Goal: Task Accomplishment & Management: Manage account settings

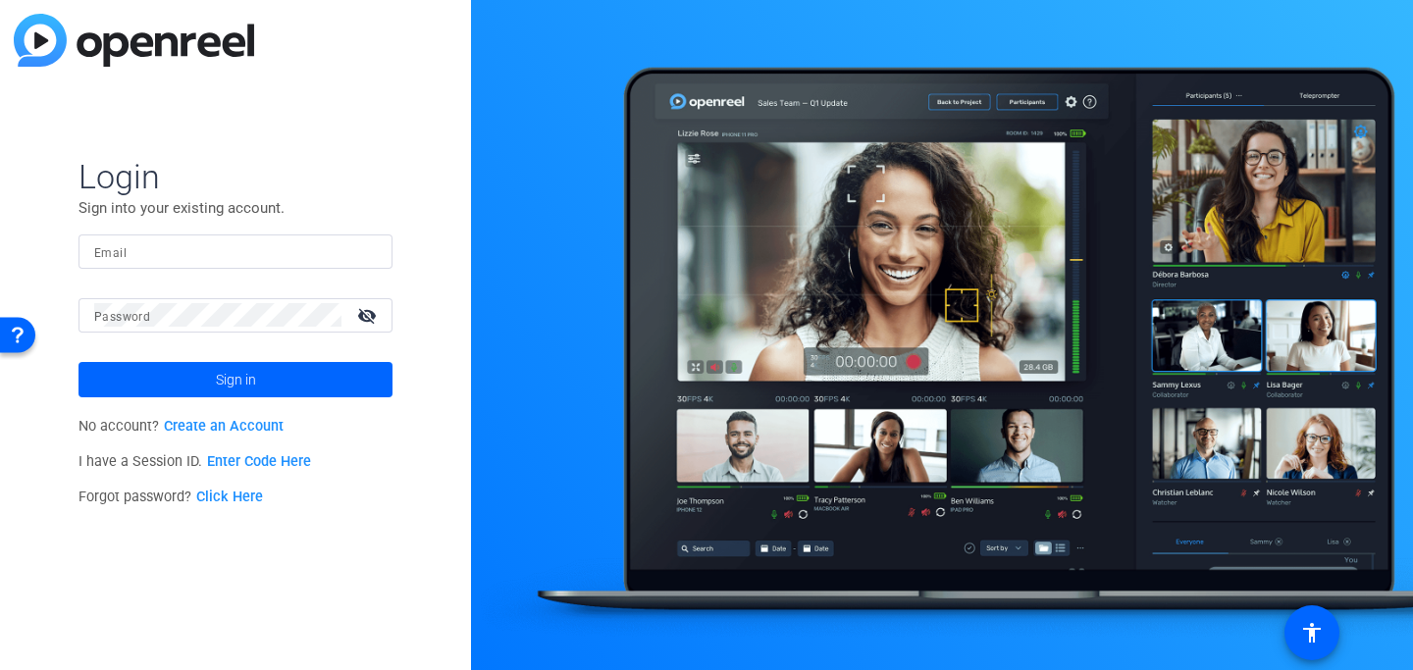
click at [158, 247] on input "Email" at bounding box center [235, 251] width 283 height 24
click at [242, 232] on form "Login Sign into your existing account. Email [EMAIL_ADDRESS][DOMAIN_NAME] Passw…" at bounding box center [235, 276] width 314 height 241
click at [262, 250] on input "[EMAIL_ADDRESS][DOMAIN_NAME]" at bounding box center [235, 251] width 283 height 24
drag, startPoint x: 261, startPoint y: 250, endPoint x: 89, endPoint y: 222, distance: 174.0
click at [89, 222] on form "Login Sign into your existing account. Email [EMAIL_ADDRESS][DOMAIN_NAME] Passw…" at bounding box center [235, 276] width 314 height 241
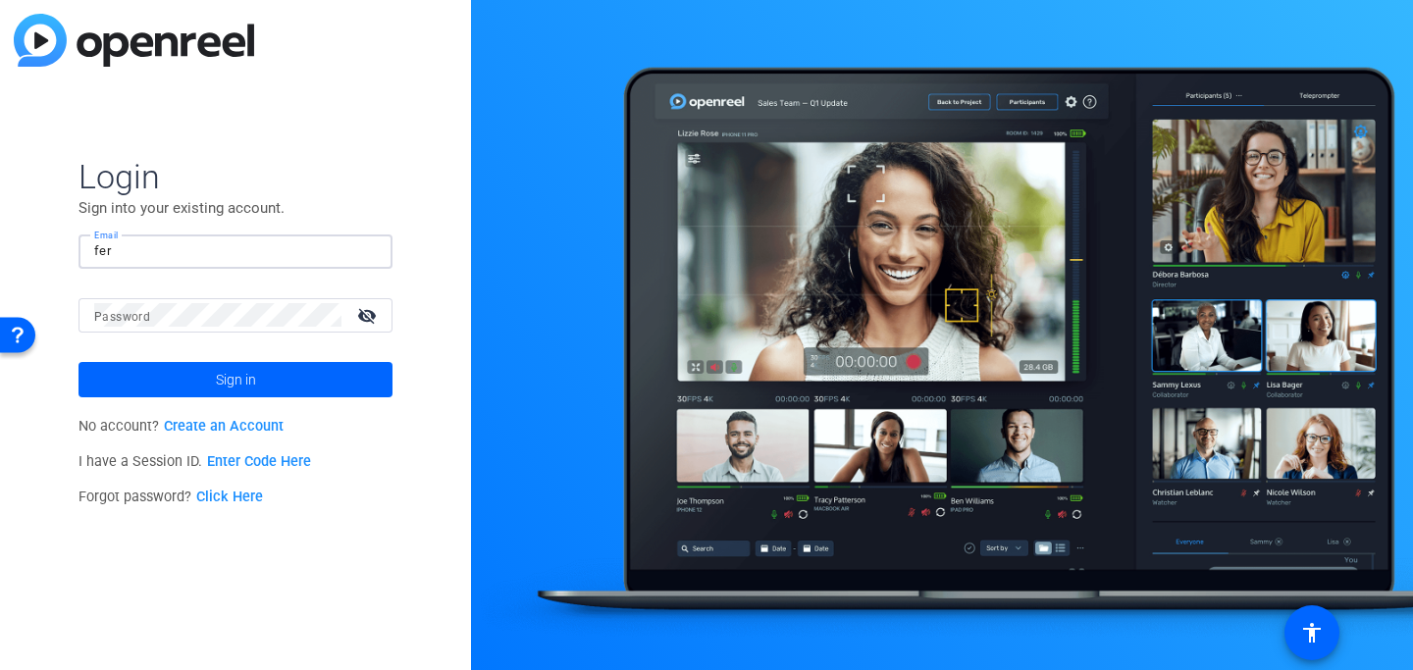
type input "[EMAIL_ADDRESS][DOMAIN_NAME]"
click at [370, 310] on mat-icon "visibility_off" at bounding box center [368, 315] width 47 height 28
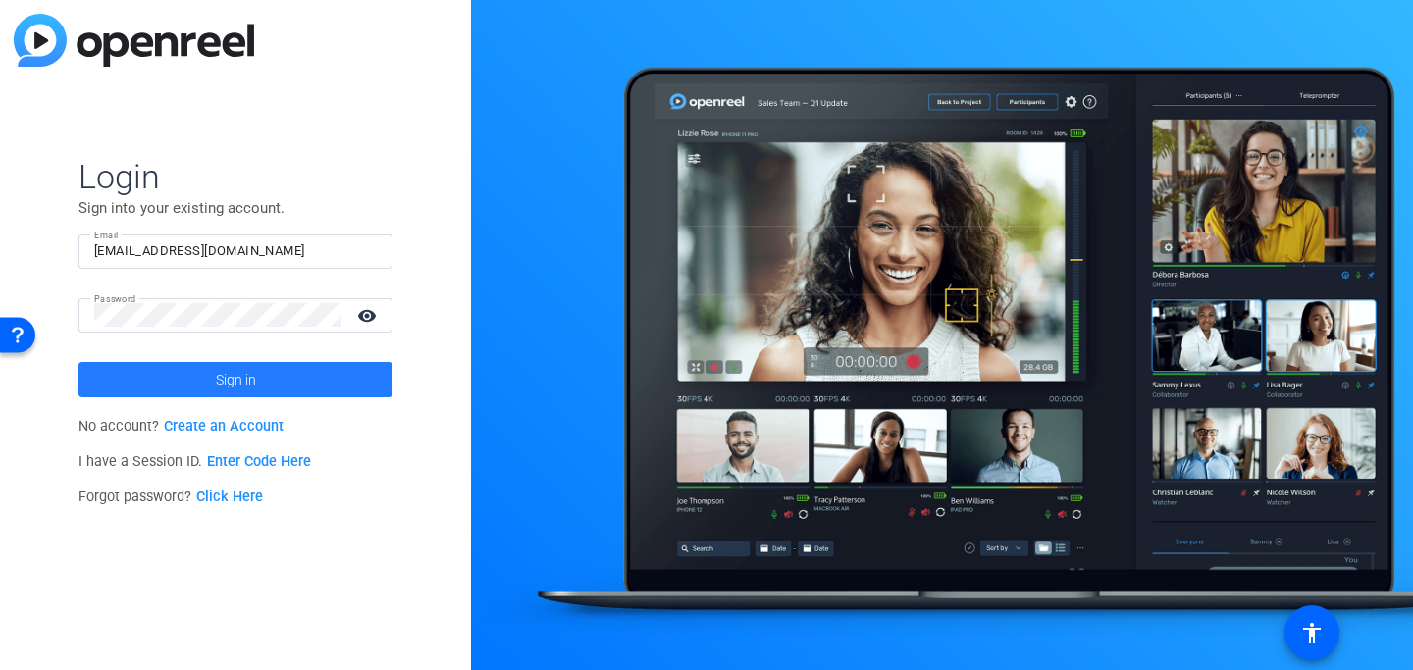
click at [328, 378] on span at bounding box center [235, 379] width 314 height 47
click at [171, 394] on span at bounding box center [235, 379] width 314 height 47
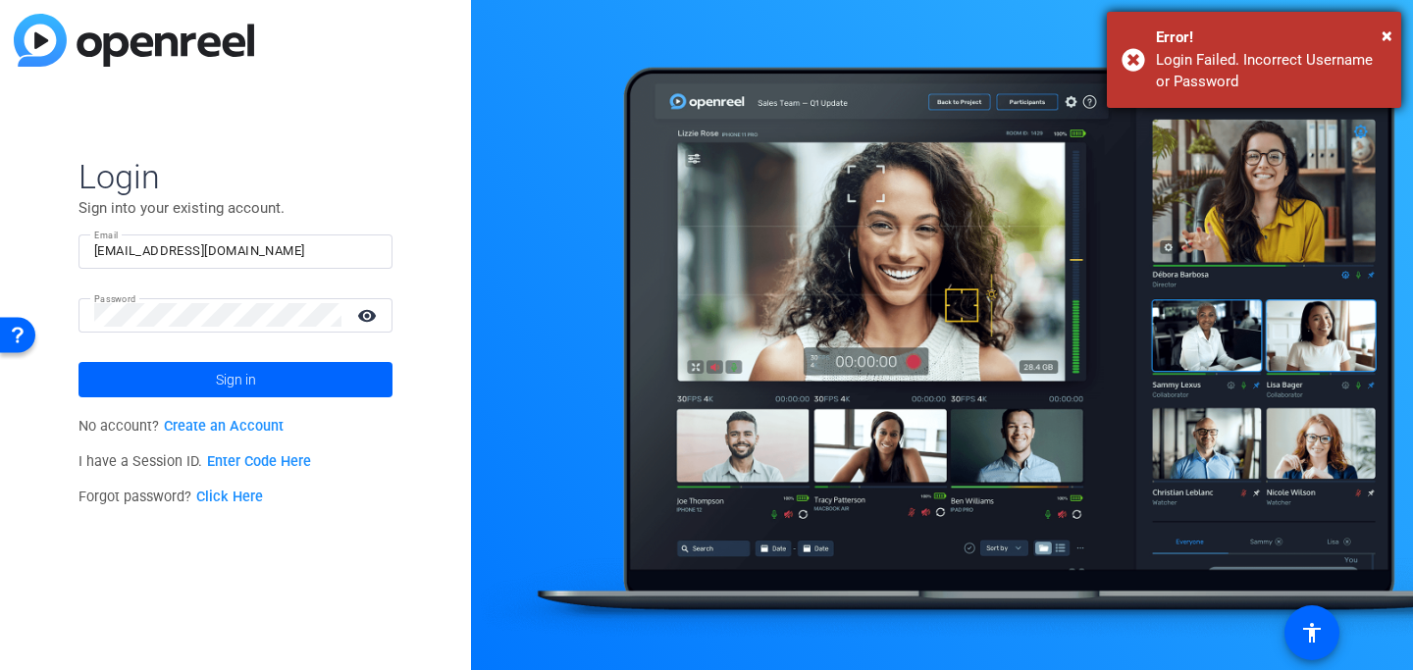
click at [1379, 26] on div "Error!" at bounding box center [1271, 37] width 231 height 23
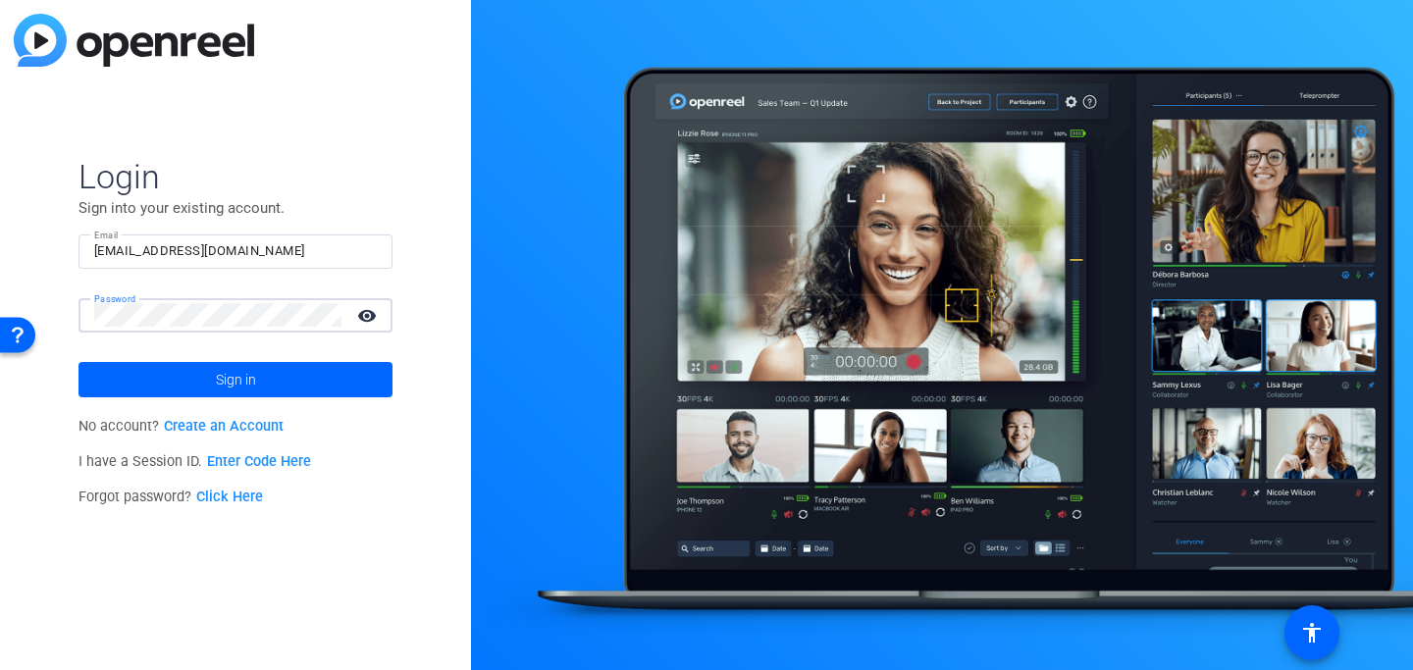
click at [0, 267] on div "Login Sign into your existing account. Email [EMAIL_ADDRESS][DOMAIN_NAME] Passw…" at bounding box center [235, 335] width 471 height 670
click at [78, 362] on button "Sign in" at bounding box center [235, 379] width 314 height 35
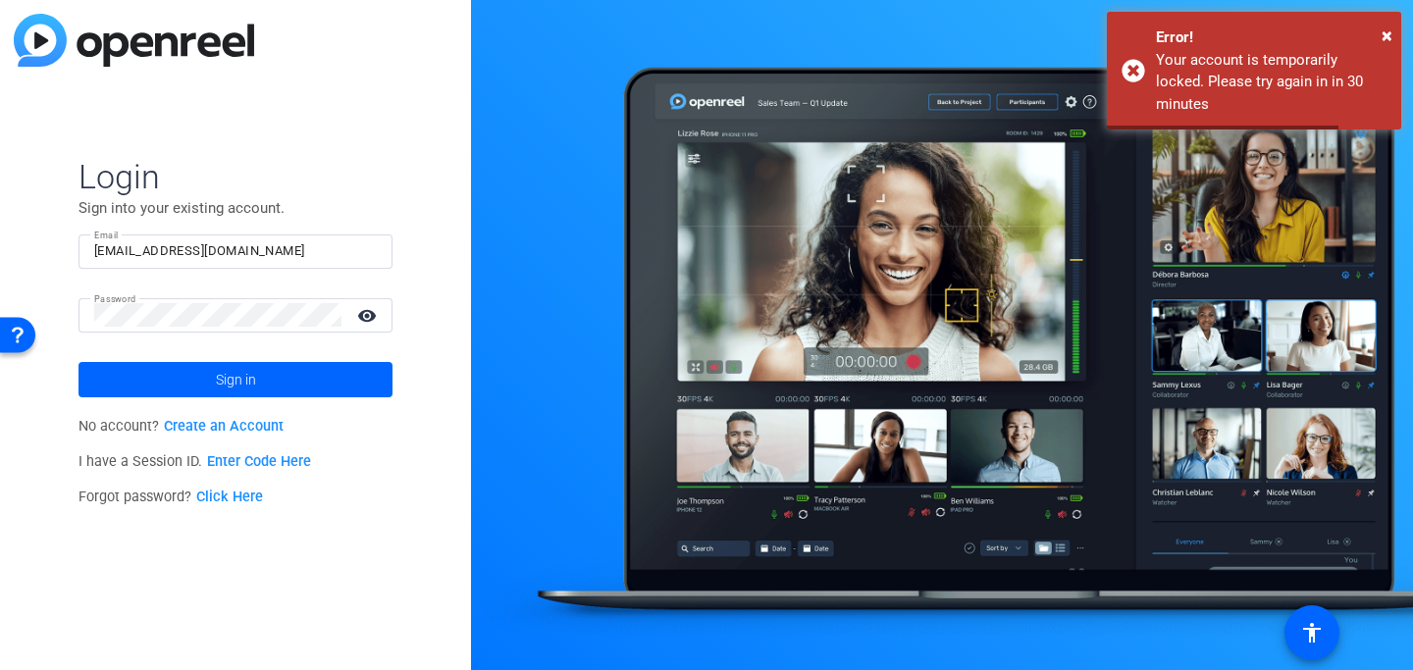
click at [1402, 35] on div at bounding box center [942, 335] width 942 height 670
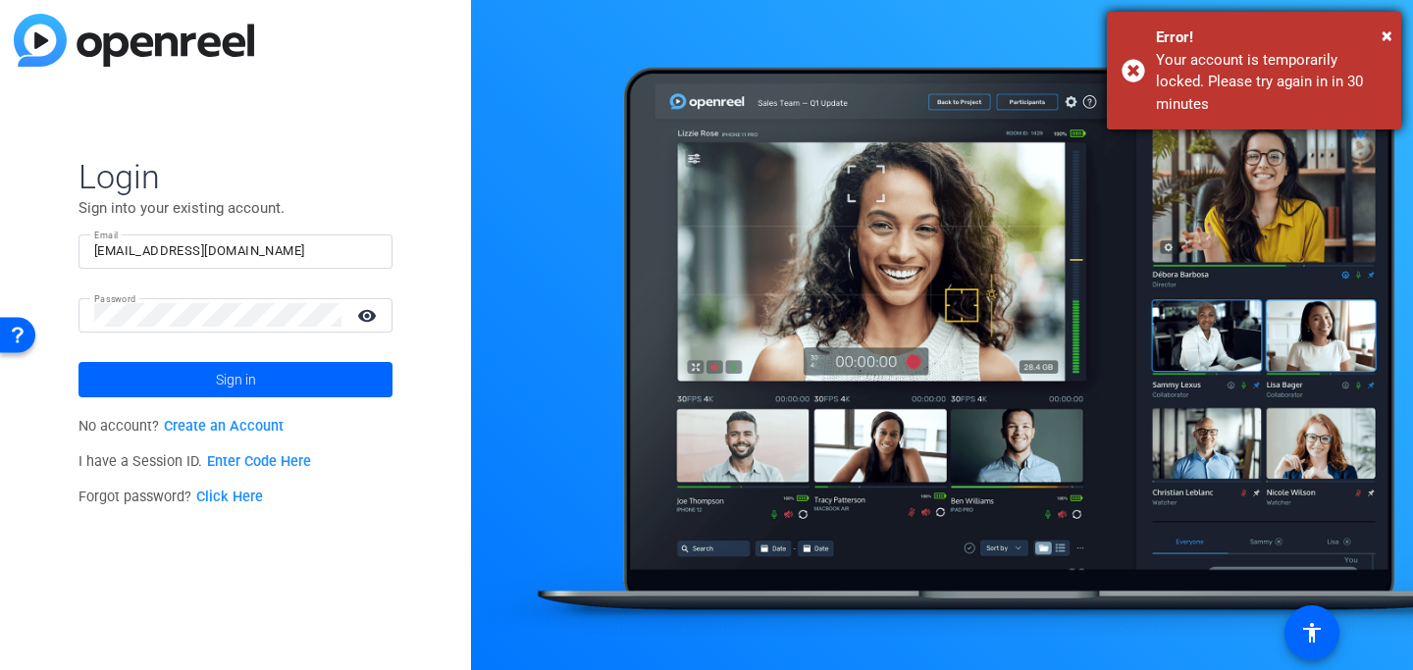
click at [1392, 35] on div "× Error! Your account is temporarily locked. Please try again in in 30 minutes" at bounding box center [1254, 71] width 294 height 118
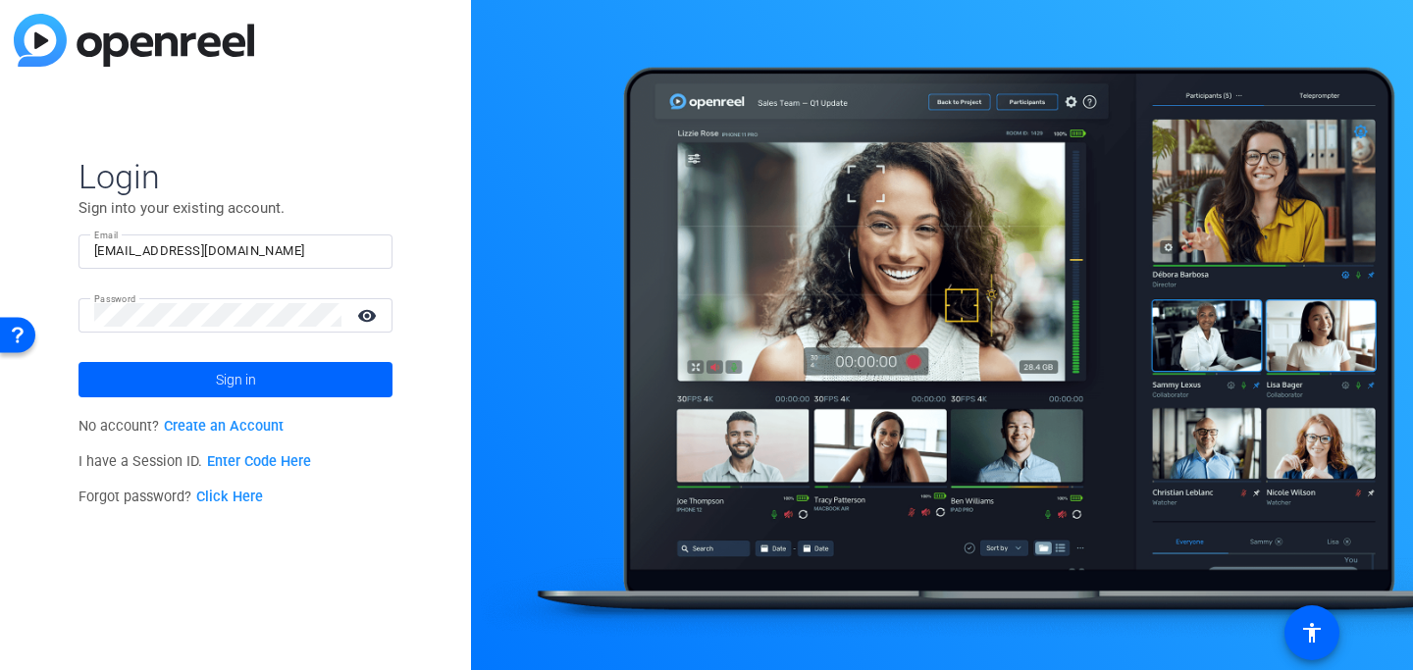
click at [413, 163] on div "Login Sign into your existing account. Email [EMAIL_ADDRESS][DOMAIN_NAME] Passw…" at bounding box center [235, 335] width 471 height 670
